Goal: Check status: Check status

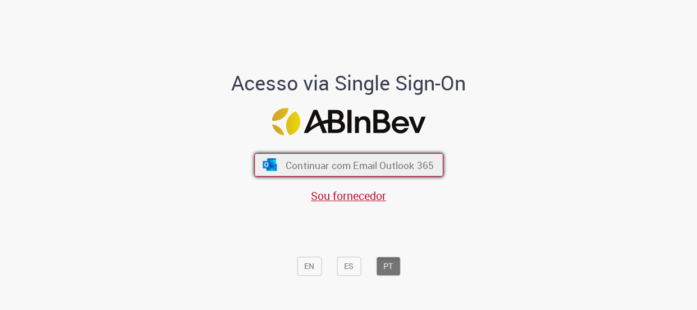
click at [304, 167] on span "Continuar com Email Outlook 365" at bounding box center [359, 164] width 148 height 13
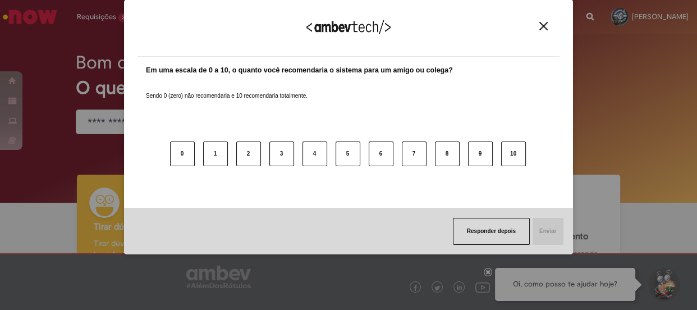
click at [549, 22] on button "Close" at bounding box center [543, 26] width 15 height 10
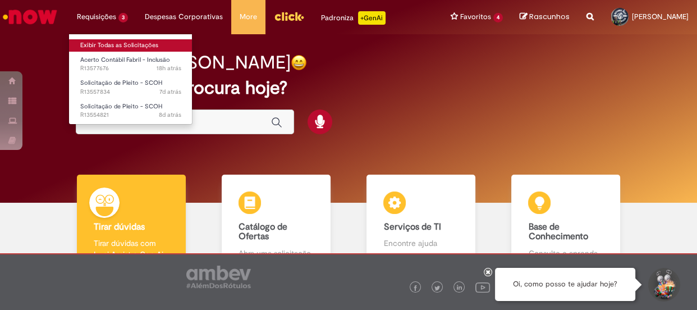
click at [110, 42] on link "Exibir Todas as Solicitações" at bounding box center [131, 45] width 124 height 12
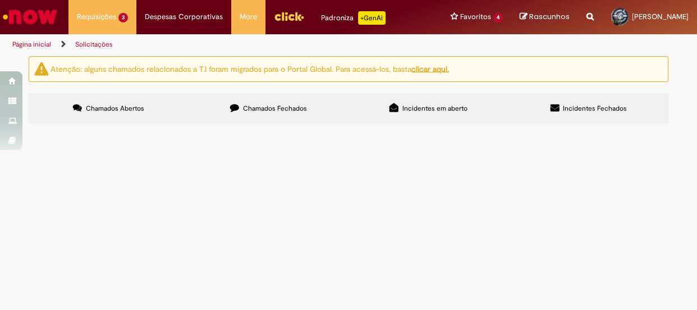
click at [0, 0] on span "Acerto Contábil Fabril - Inclusão" at bounding box center [0, 0] width 0 height 0
